Goal: Information Seeking & Learning: Learn about a topic

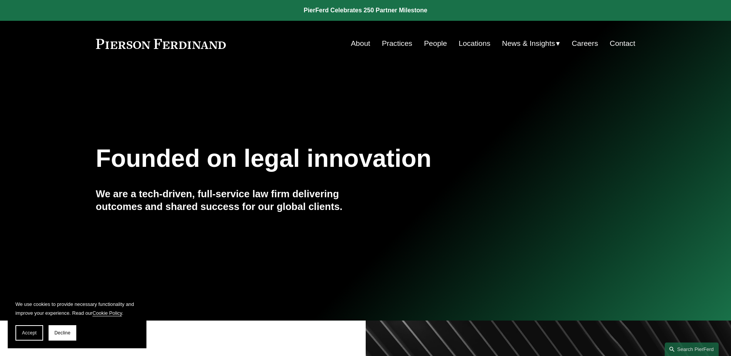
click at [389, 41] on link "Practices" at bounding box center [397, 43] width 30 height 15
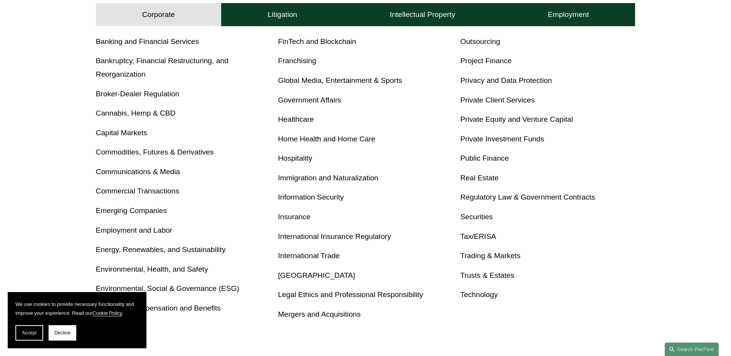
scroll to position [347, 0]
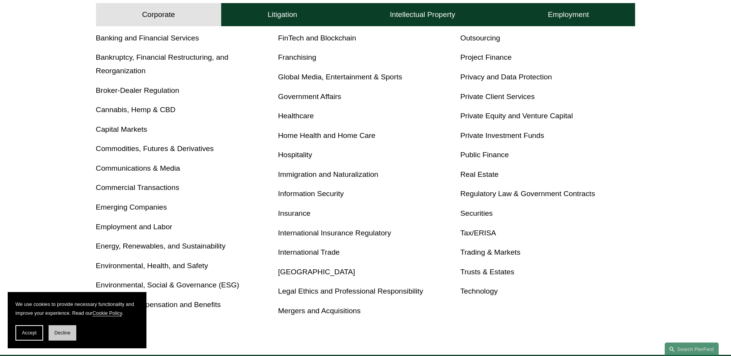
click at [62, 335] on span "Decline" at bounding box center [62, 332] width 16 height 5
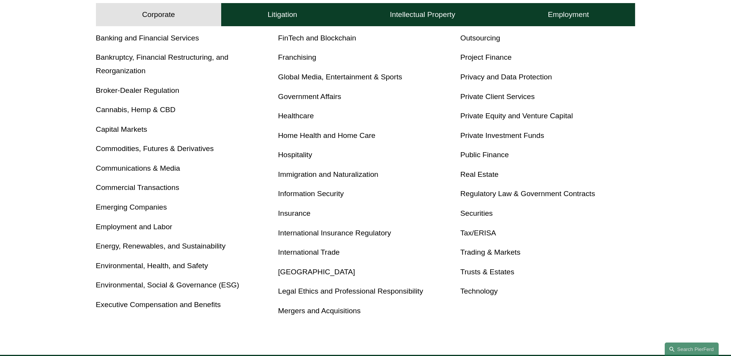
click at [142, 209] on link "Emerging Companies" at bounding box center [131, 207] width 71 height 8
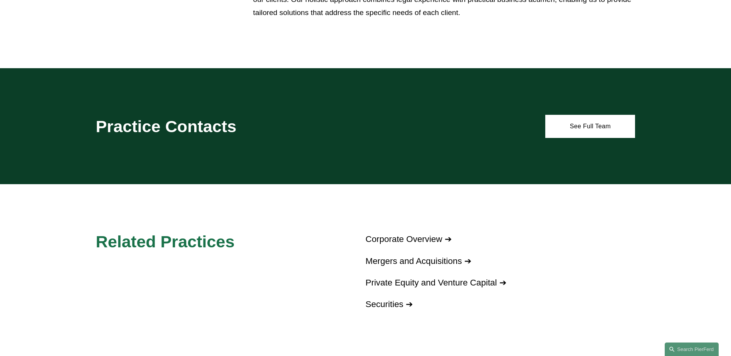
scroll to position [424, 0]
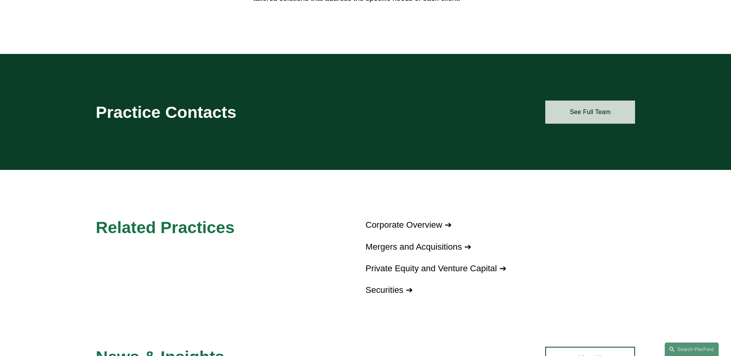
click at [614, 115] on link "See Full Team" at bounding box center [591, 112] width 90 height 23
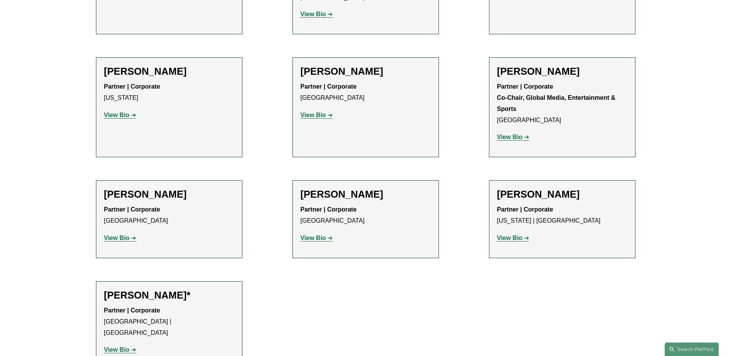
scroll to position [1195, 0]
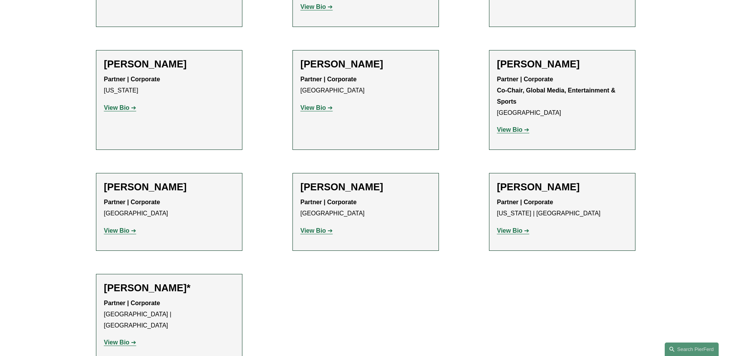
click at [113, 339] on strong "View Bio" at bounding box center [116, 342] width 25 height 7
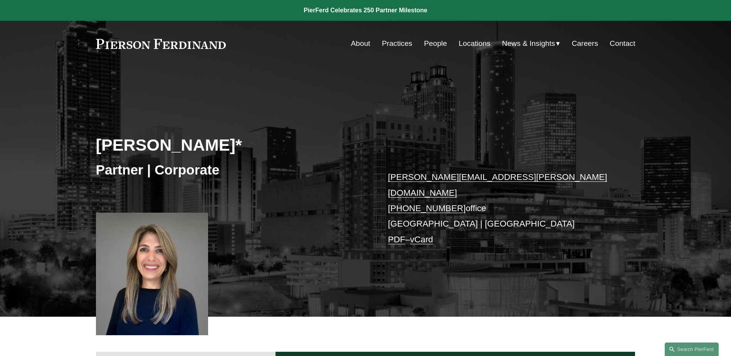
click at [361, 46] on link "About" at bounding box center [360, 43] width 19 height 15
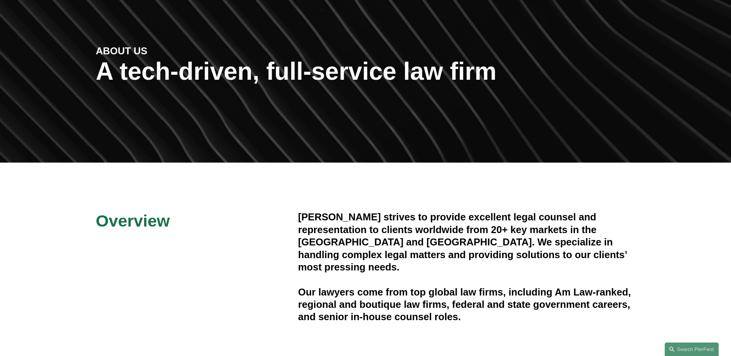
scroll to position [193, 0]
